Goal: Task Accomplishment & Management: Manage account settings

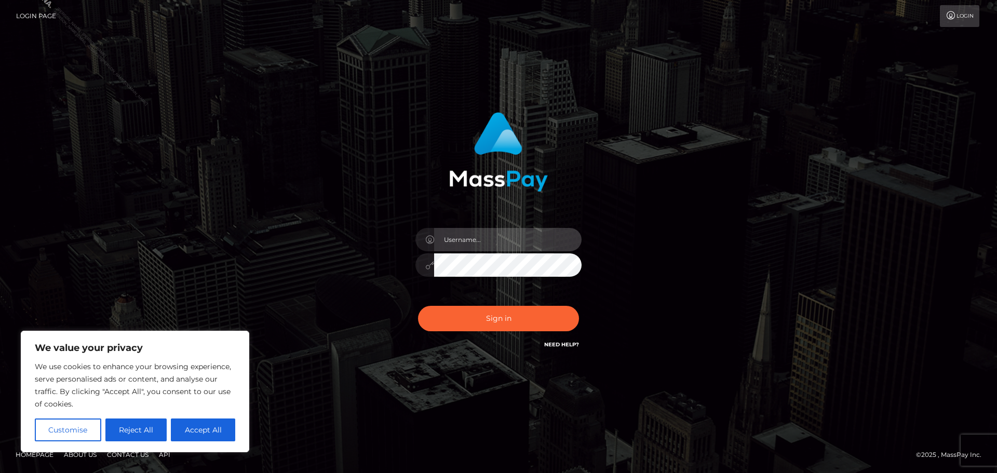
click at [502, 246] on input "text" at bounding box center [508, 239] width 148 height 23
type input "[PERSON_NAME].Silversocial"
click at [709, 126] on div "Philip.Silversocial Sign in" at bounding box center [499, 236] width 592 height 264
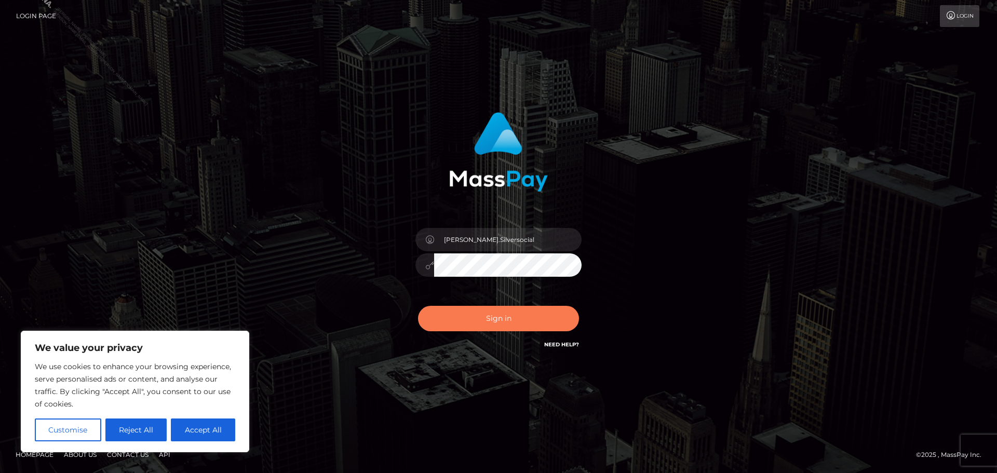
click at [511, 323] on button "Sign in" at bounding box center [498, 318] width 161 height 25
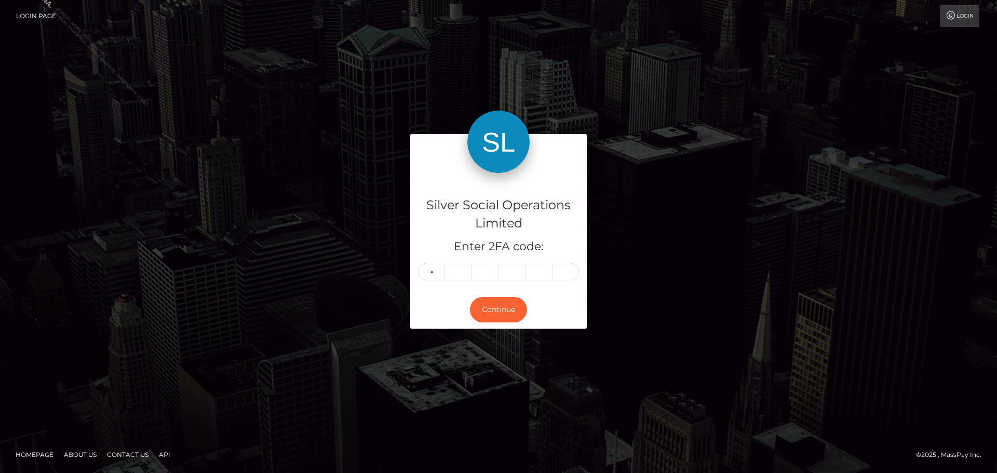
type input "6"
type input "9"
type input "2"
type input "7"
type input "8"
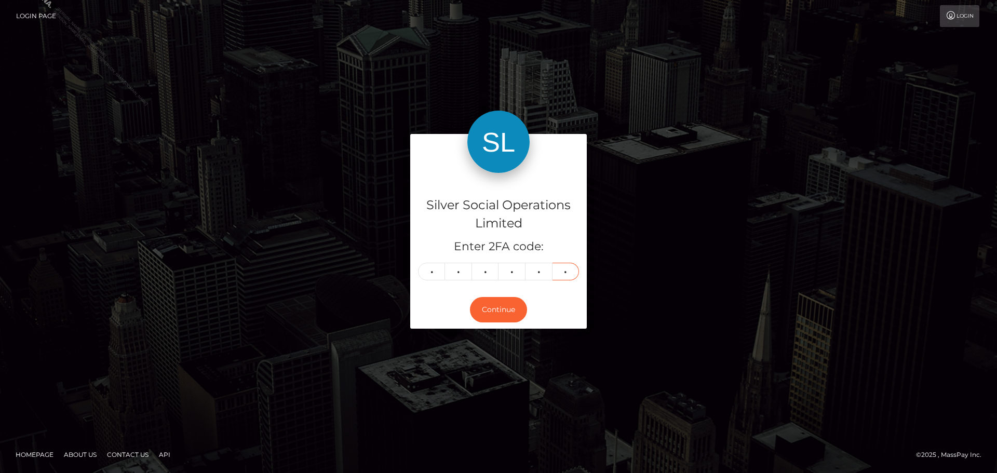
type input "8"
